Goal: Check status: Check status

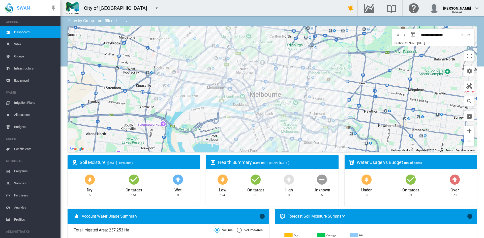
click at [154, 8] on md-icon "icon-menu-down" at bounding box center [157, 8] width 6 height 6
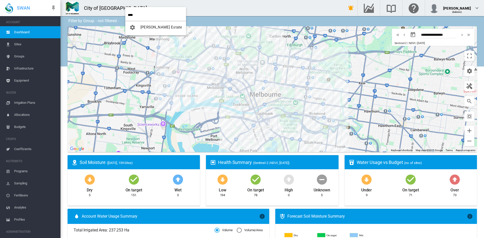
type input "****"
click at [144, 26] on span "[PERSON_NAME] Estate" at bounding box center [161, 27] width 42 height 5
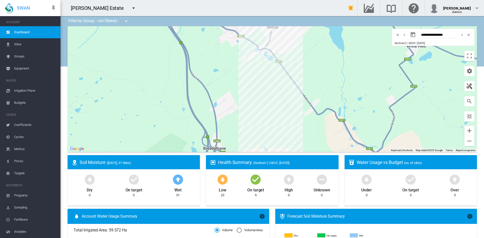
click at [16, 43] on span "Sites" at bounding box center [35, 44] width 42 height 12
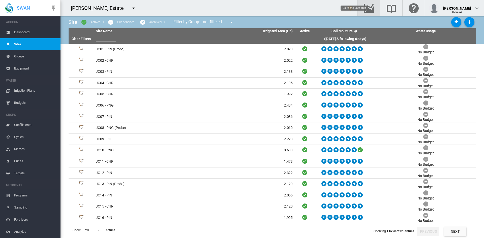
click at [375, 9] on md-icon "Go to the Data Hub" at bounding box center [369, 8] width 12 height 6
click at [19, 68] on span "Equipment" at bounding box center [35, 68] width 42 height 12
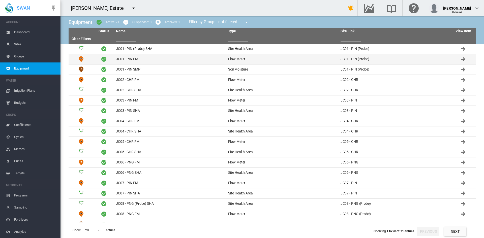
click at [121, 58] on td "JC01 - PIN FM" at bounding box center [170, 59] width 112 height 10
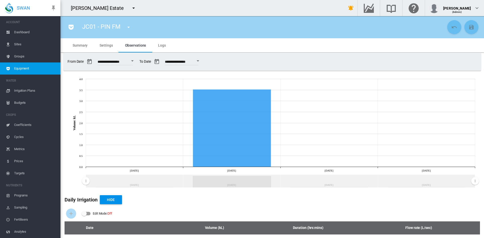
click at [134, 62] on button "Open calendar" at bounding box center [132, 60] width 9 height 9
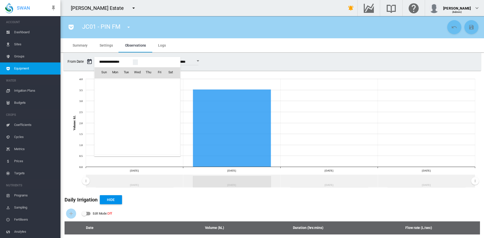
scroll to position [12284, 0]
click at [108, 85] on td "[DATE]" at bounding box center [112, 82] width 37 height 11
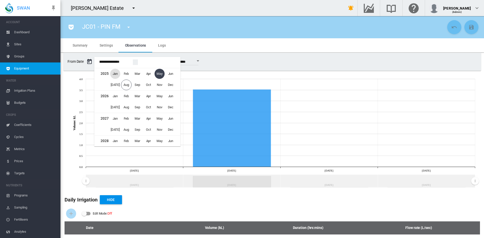
click at [113, 75] on span "Jan" at bounding box center [115, 74] width 10 height 10
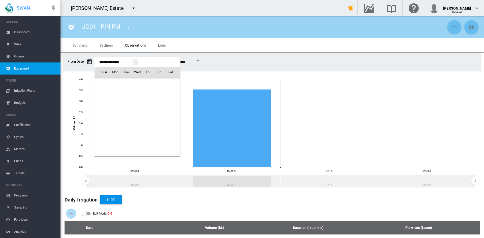
scroll to position [12017, 0]
click at [139, 82] on span "1" at bounding box center [137, 83] width 10 height 10
type input "**********"
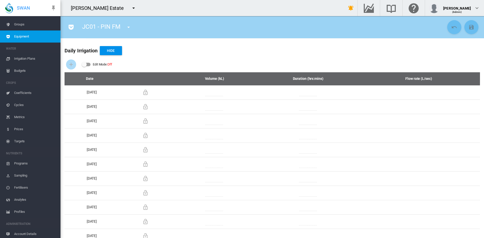
scroll to position [46, 0]
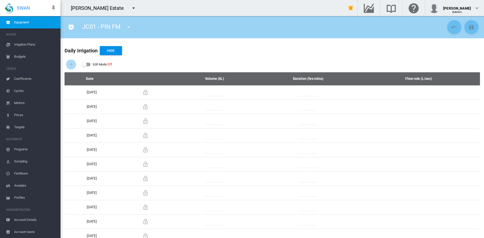
click at [22, 221] on span "Account Details" at bounding box center [35, 220] width 42 height 12
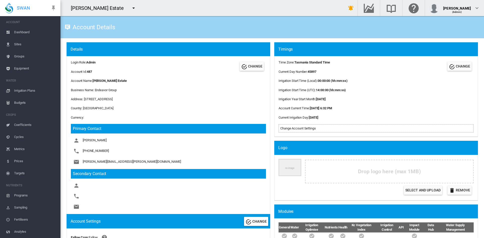
drag, startPoint x: 24, startPoint y: 68, endPoint x: 29, endPoint y: 63, distance: 6.8
click at [24, 68] on span "Equipment" at bounding box center [35, 68] width 42 height 12
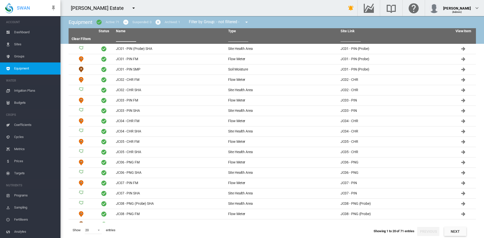
click at [125, 39] on input "text" at bounding box center [126, 38] width 20 height 8
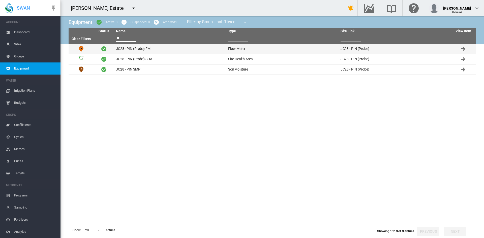
type input "**"
click at [140, 47] on td "JC28 - PIN (Probe) FM" at bounding box center [170, 49] width 112 height 10
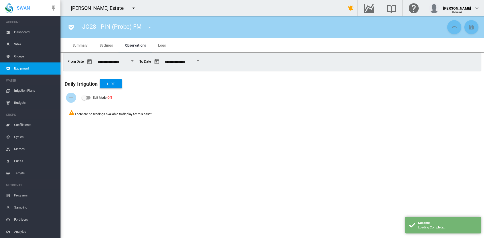
click at [137, 62] on button "Open calendar" at bounding box center [132, 60] width 9 height 9
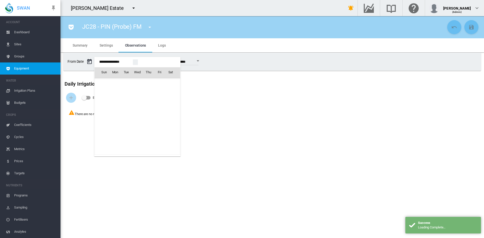
scroll to position [12284, 0]
click at [106, 81] on span "[DATE]" at bounding box center [106, 83] width 10 height 4
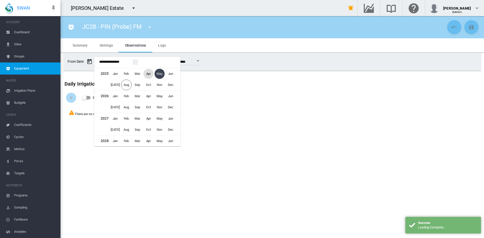
click at [147, 75] on span "Apr" at bounding box center [148, 74] width 10 height 10
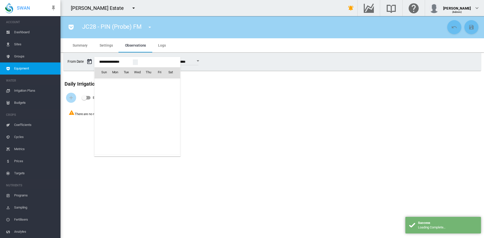
scroll to position [12217, 0]
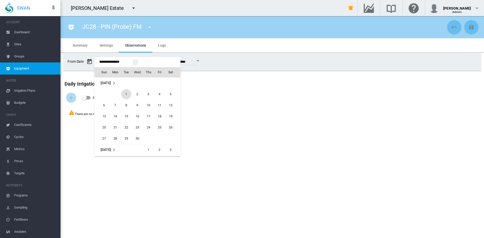
click at [126, 93] on span "1" at bounding box center [126, 94] width 10 height 10
type input "**********"
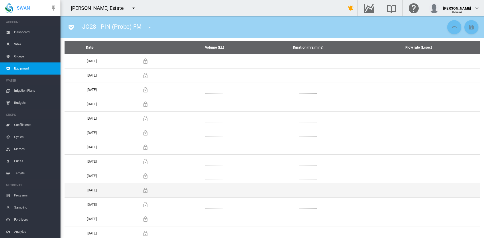
scroll to position [187, 0]
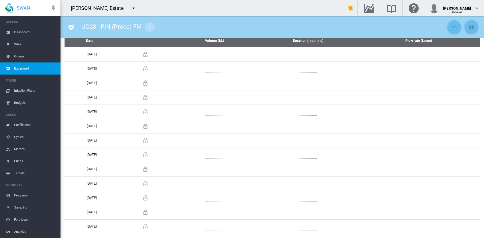
click at [150, 28] on md-icon "icon-menu-down" at bounding box center [150, 27] width 6 height 6
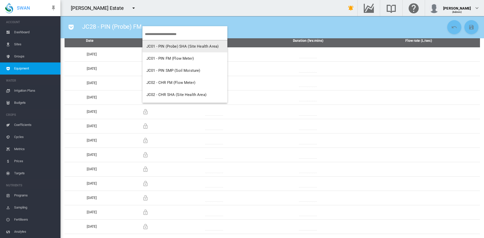
click at [159, 34] on input "search" at bounding box center [186, 34] width 82 height 12
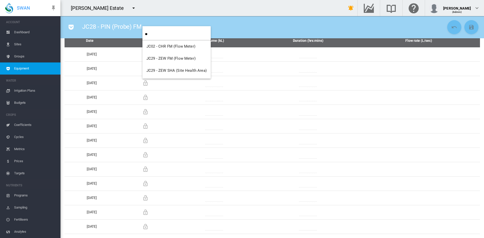
type input "**"
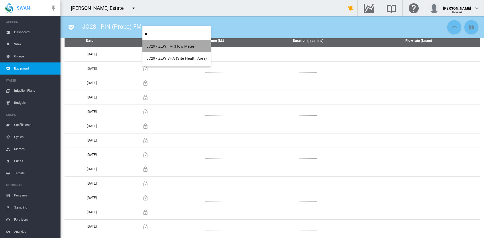
click at [176, 47] on span "JC29 - ZEW FM (Flow Meter)" at bounding box center [170, 46] width 49 height 5
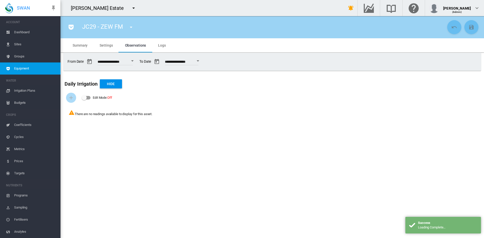
click at [135, 59] on button "Open calendar" at bounding box center [132, 60] width 9 height 9
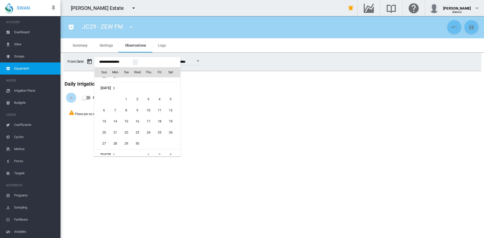
scroll to position [12200, 0]
click at [127, 113] on span "1" at bounding box center [126, 111] width 10 height 10
type input "**********"
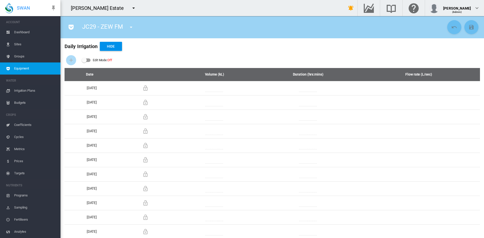
scroll to position [145, 0]
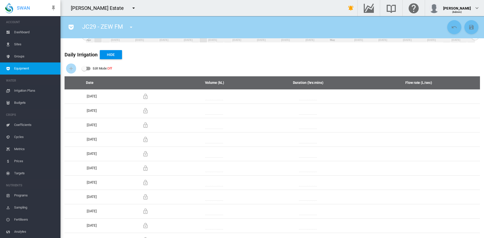
click at [133, 26] on md-icon "icon-menu-down" at bounding box center [131, 27] width 6 height 6
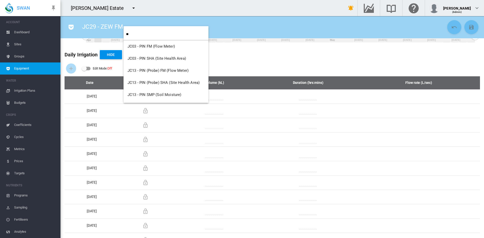
type input "**"
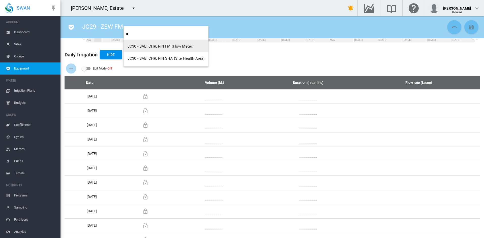
click at [171, 49] on button "JC30 - SAB, CHR, PIN FM (Flow Meter)" at bounding box center [165, 46] width 85 height 12
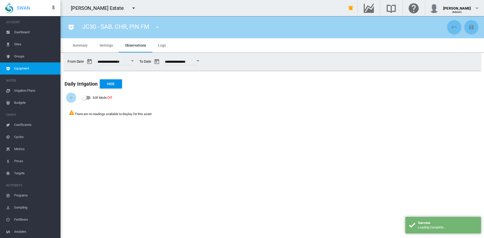
click at [137, 60] on button "Open calendar" at bounding box center [132, 60] width 9 height 9
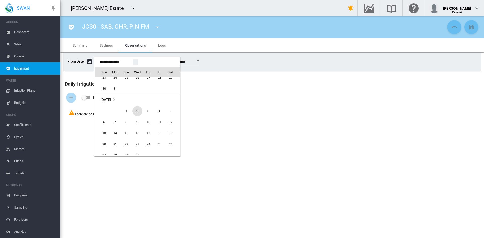
scroll to position [12200, 0]
click at [124, 113] on span "1" at bounding box center [126, 111] width 10 height 10
type input "**********"
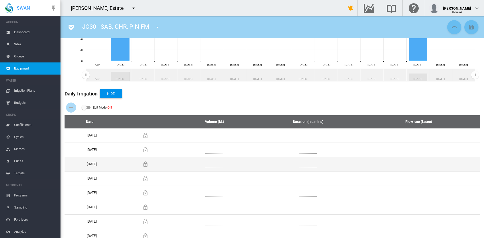
scroll to position [115, 0]
